Goal: Task Accomplishment & Management: Manage account settings

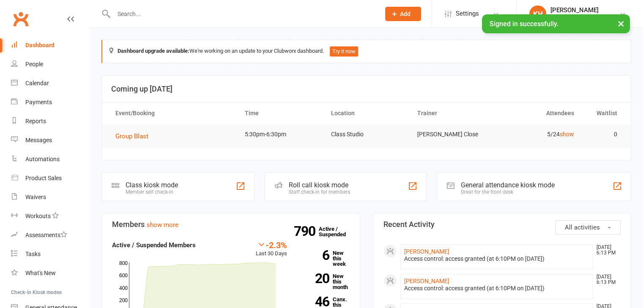
click at [113, 15] on input "text" at bounding box center [242, 14] width 263 height 12
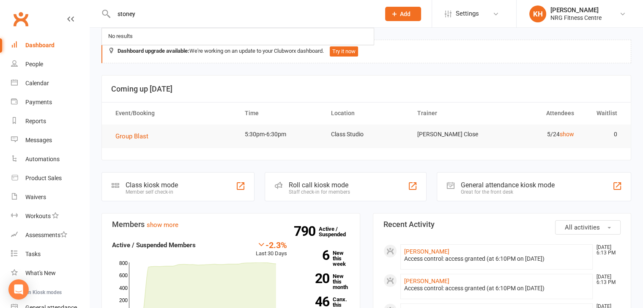
type input "stoney"
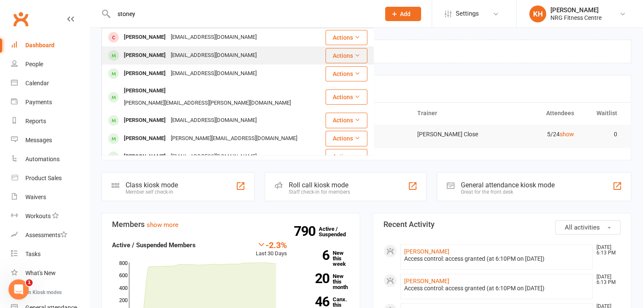
click at [133, 64] on div "Grace STONEY gracestoney111@gmail.com" at bounding box center [213, 55] width 222 height 17
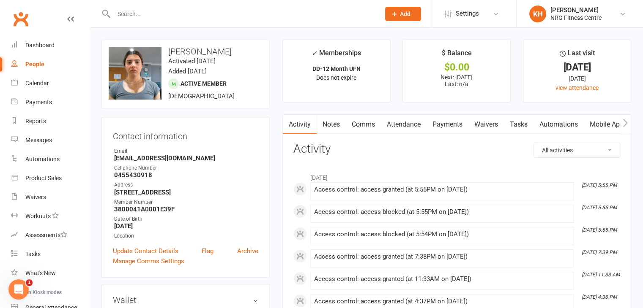
click at [623, 123] on icon "button" at bounding box center [624, 123] width 5 height 9
click at [558, 122] on link "Access Control" at bounding box center [548, 124] width 56 height 19
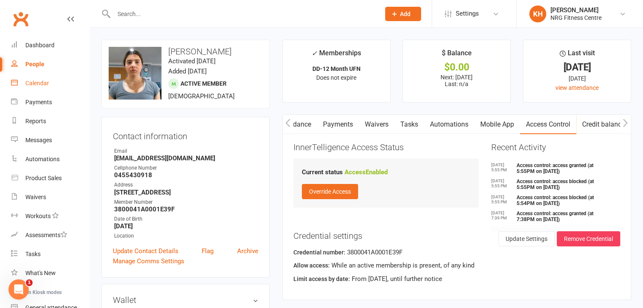
click at [39, 85] on div "Calendar" at bounding box center [37, 83] width 24 height 7
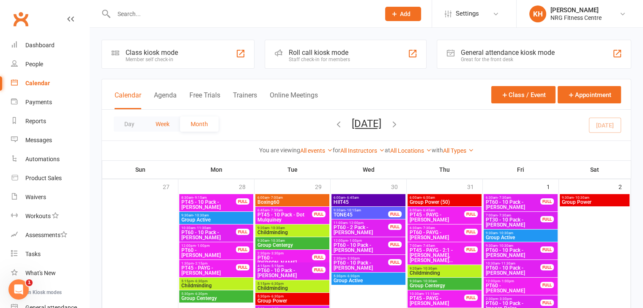
click at [164, 122] on button "Week" at bounding box center [162, 124] width 35 height 15
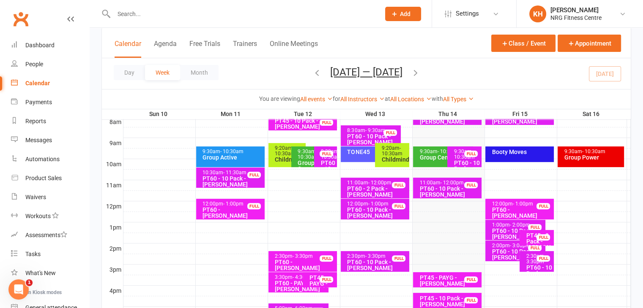
scroll to position [277, 0]
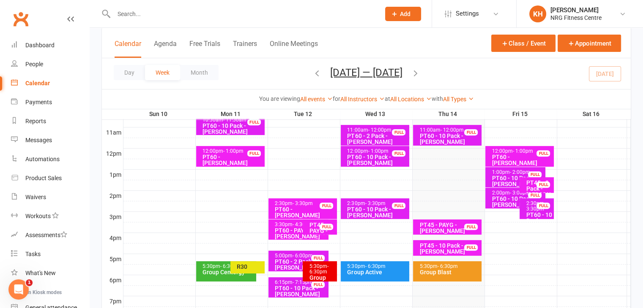
click at [435, 250] on div "PT45 - 10 Pack - Wendy Robinson" at bounding box center [449, 249] width 61 height 12
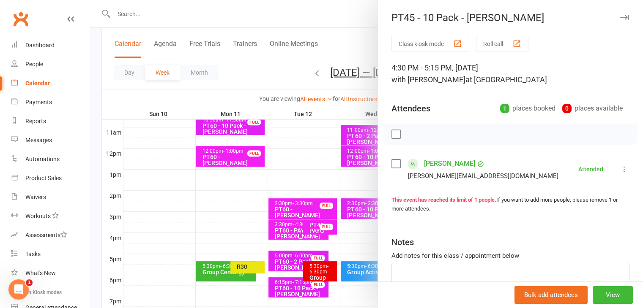
click at [620, 17] on icon "button" at bounding box center [624, 17] width 9 height 5
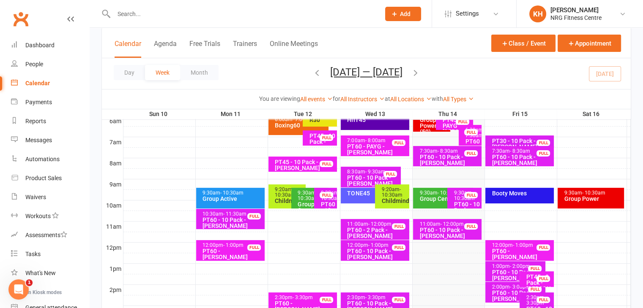
scroll to position [261, 0]
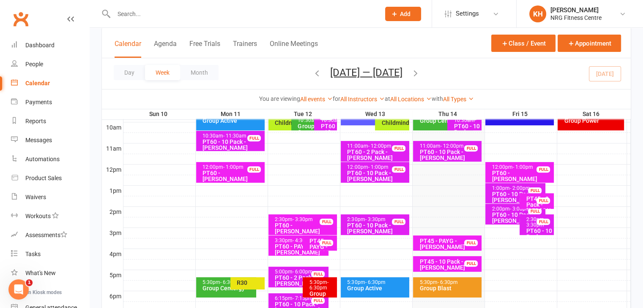
click at [432, 284] on div "5:30pm - 6:30pm" at bounding box center [449, 282] width 61 height 5
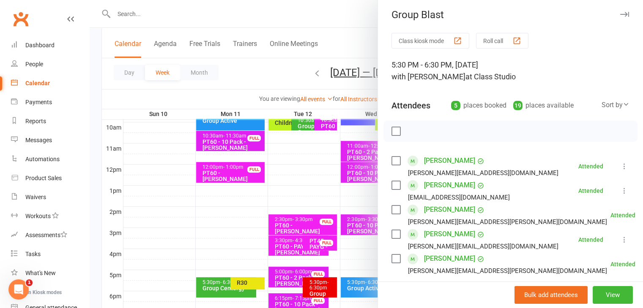
scroll to position [0, 0]
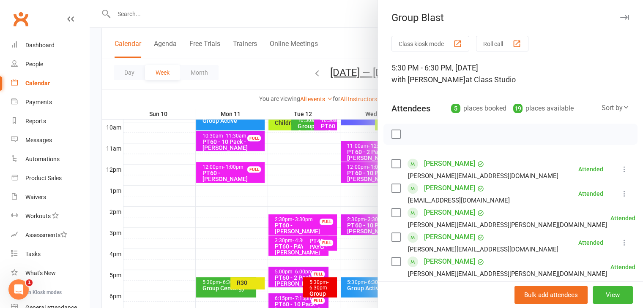
click at [620, 18] on icon "button" at bounding box center [624, 17] width 9 height 5
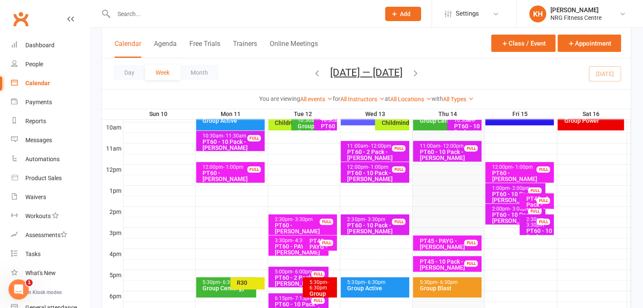
click at [417, 72] on icon "button" at bounding box center [415, 72] width 9 height 9
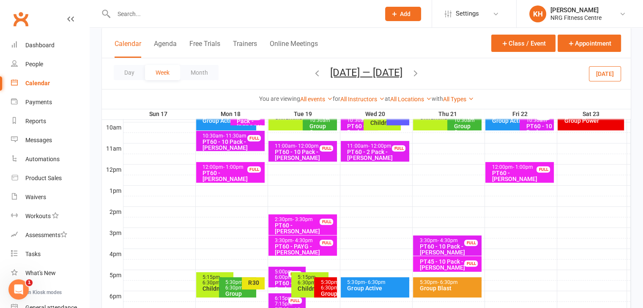
click at [250, 284] on div "R30" at bounding box center [255, 283] width 15 height 6
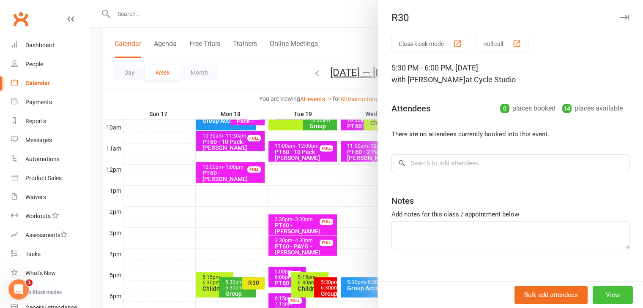
click at [600, 294] on button "View" at bounding box center [612, 295] width 40 height 18
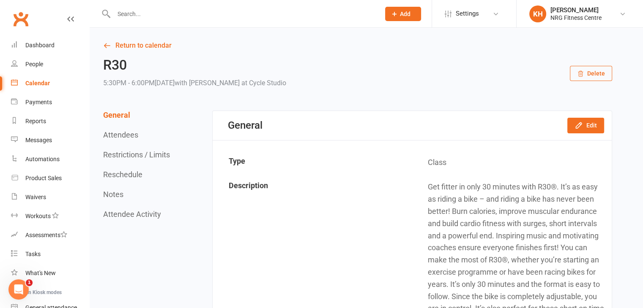
click at [593, 70] on button "Delete" at bounding box center [591, 73] width 42 height 15
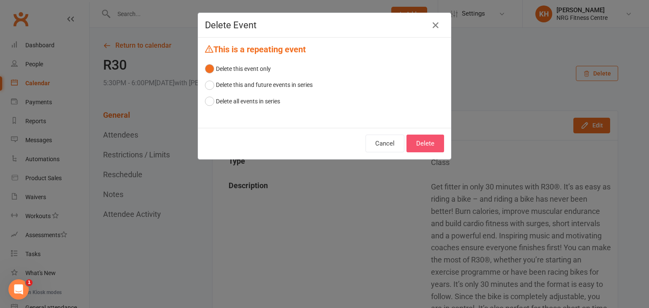
click at [424, 144] on button "Delete" at bounding box center [425, 144] width 38 height 18
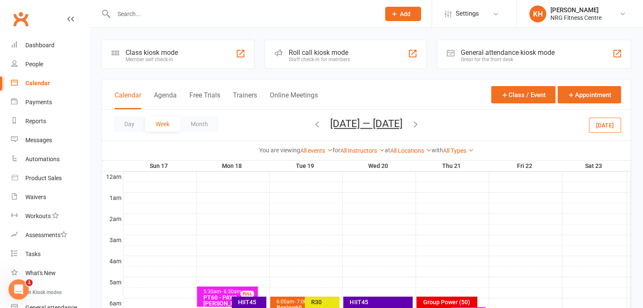
click at [314, 300] on div "R30" at bounding box center [324, 303] width 27 height 6
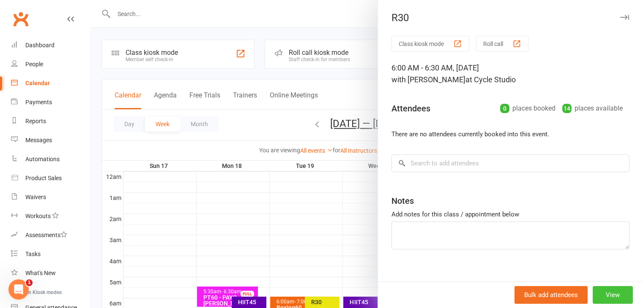
click at [603, 300] on button "View" at bounding box center [612, 295] width 40 height 18
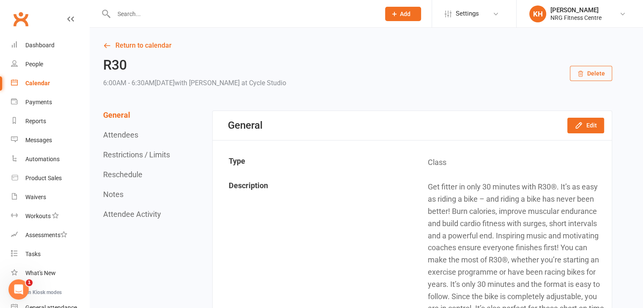
click at [594, 78] on button "Delete" at bounding box center [591, 73] width 42 height 15
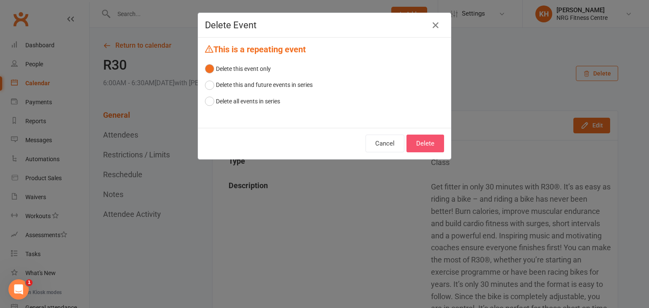
click at [427, 147] on button "Delete" at bounding box center [425, 144] width 38 height 18
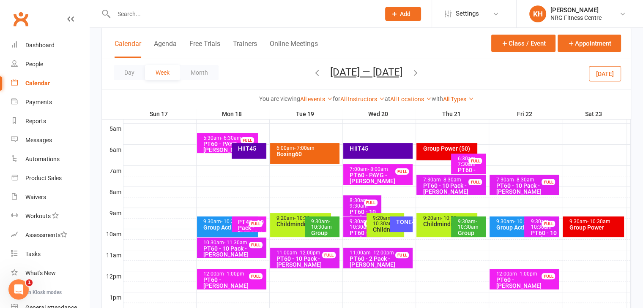
scroll to position [153, 0]
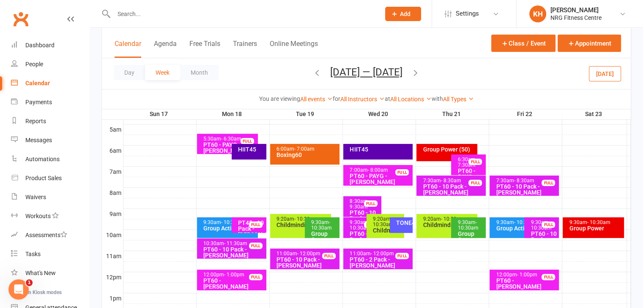
click at [246, 147] on div "HIIT45" at bounding box center [250, 150] width 27 height 6
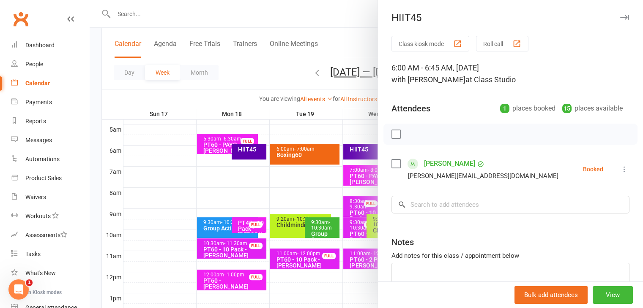
click at [620, 17] on icon "button" at bounding box center [624, 17] width 9 height 5
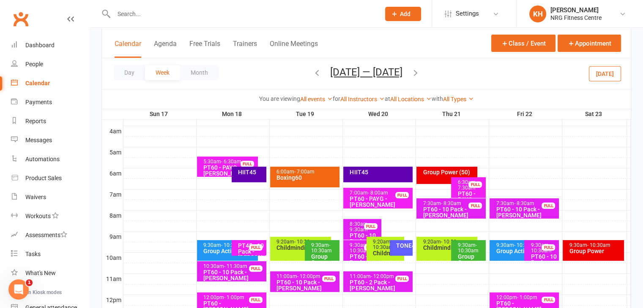
scroll to position [122, 0]
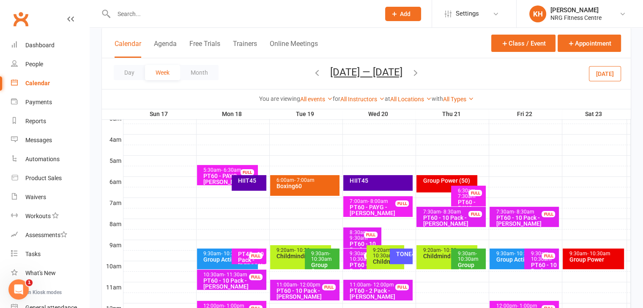
click at [293, 189] on div "Boxing60" at bounding box center [307, 186] width 62 height 6
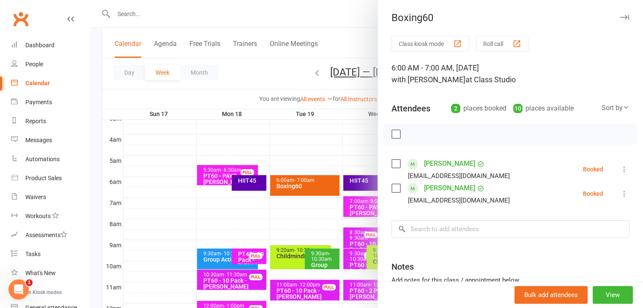
click at [620, 19] on icon "button" at bounding box center [624, 17] width 9 height 5
